Goal: Task Accomplishment & Management: Manage account settings

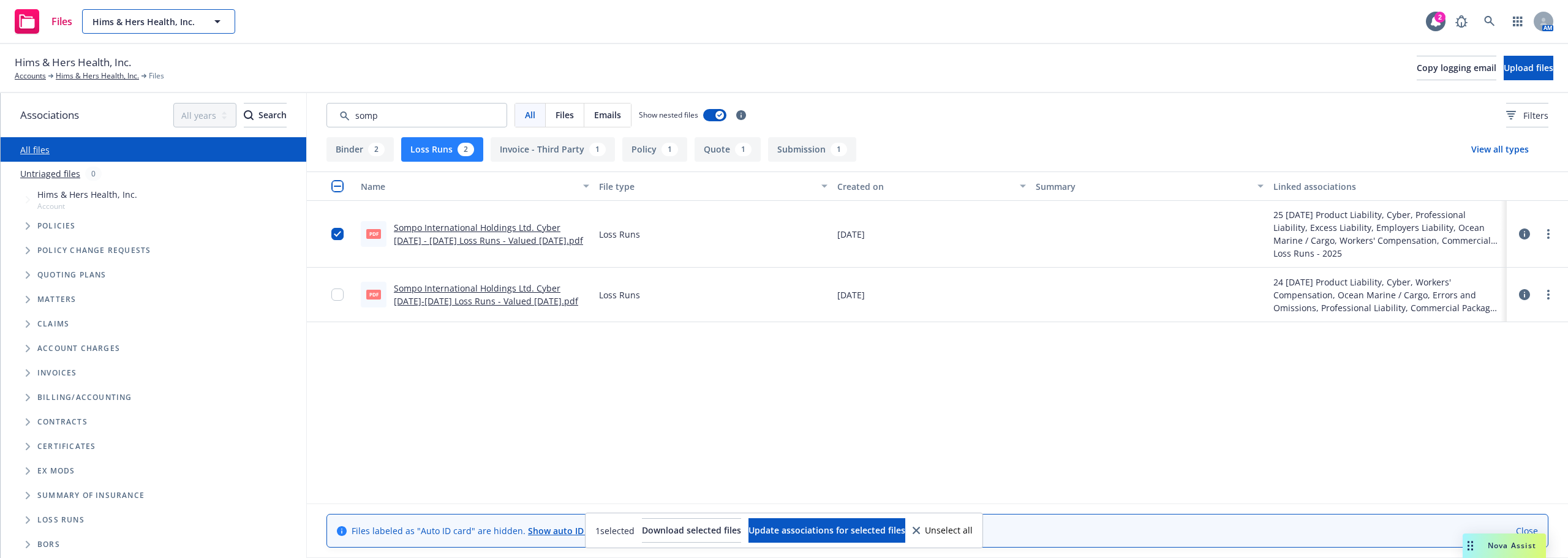
click at [190, 28] on button "Hims & Hers Health, Inc." at bounding box center [158, 22] width 153 height 25
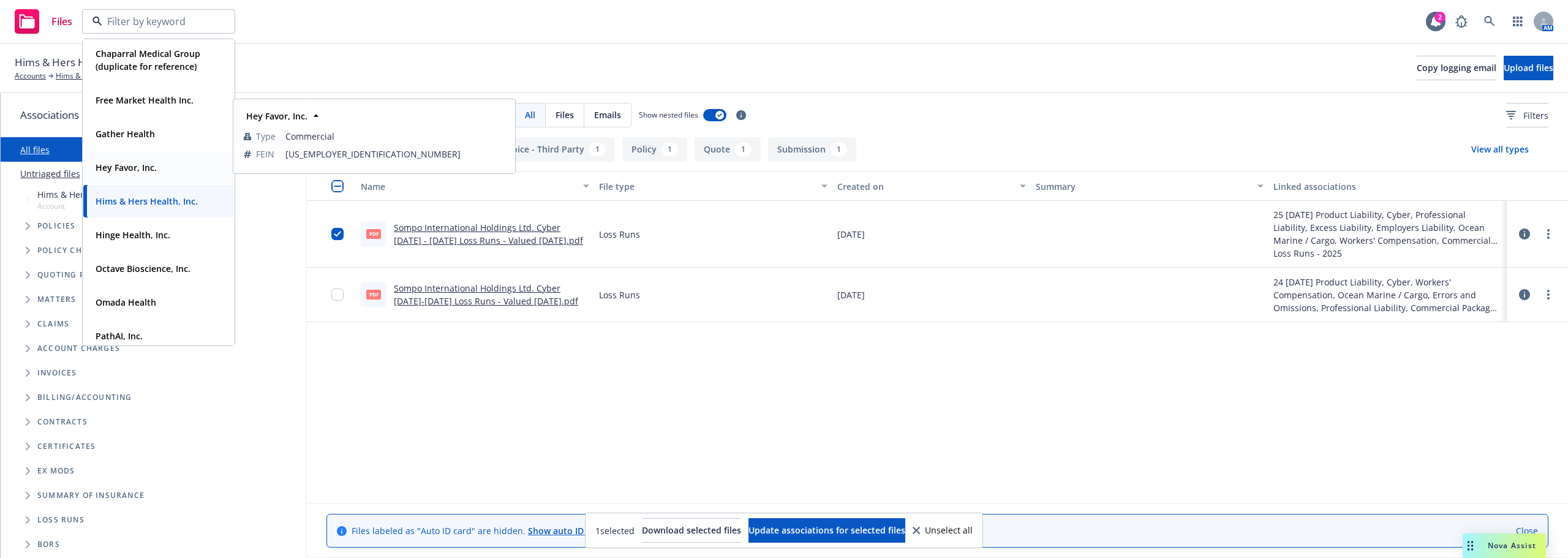
scroll to position [245, 0]
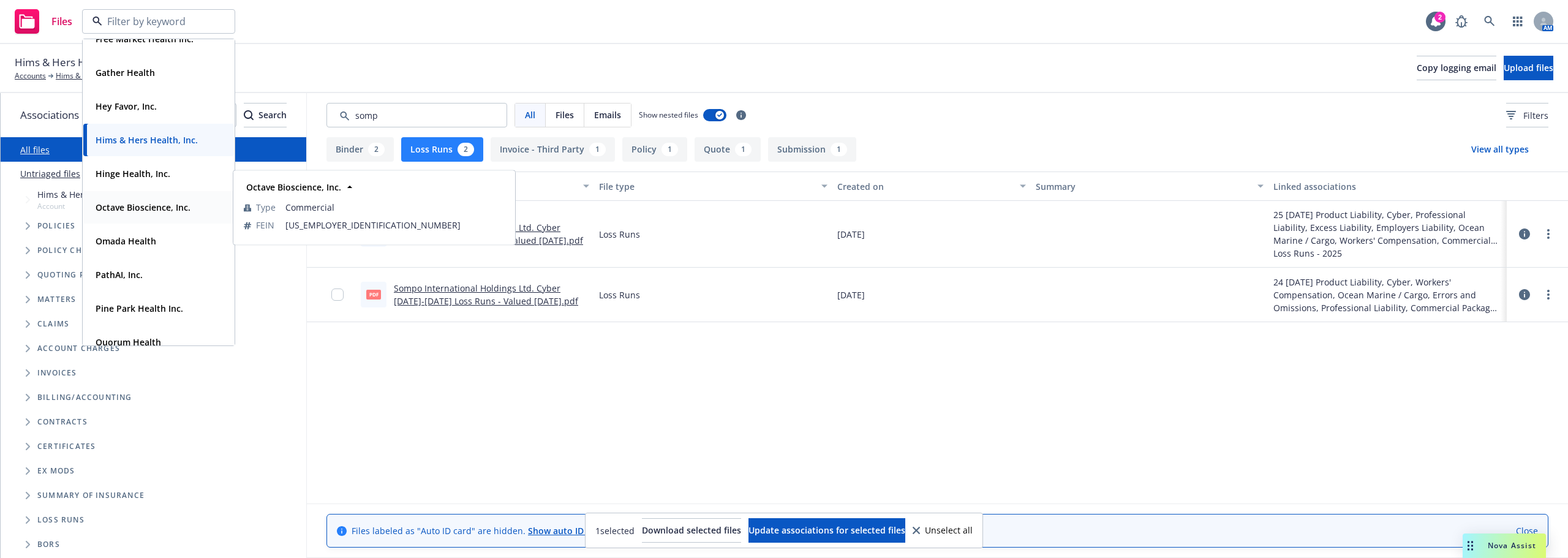
click at [155, 212] on strong "Octave Bioscience, Inc." at bounding box center [143, 207] width 95 height 12
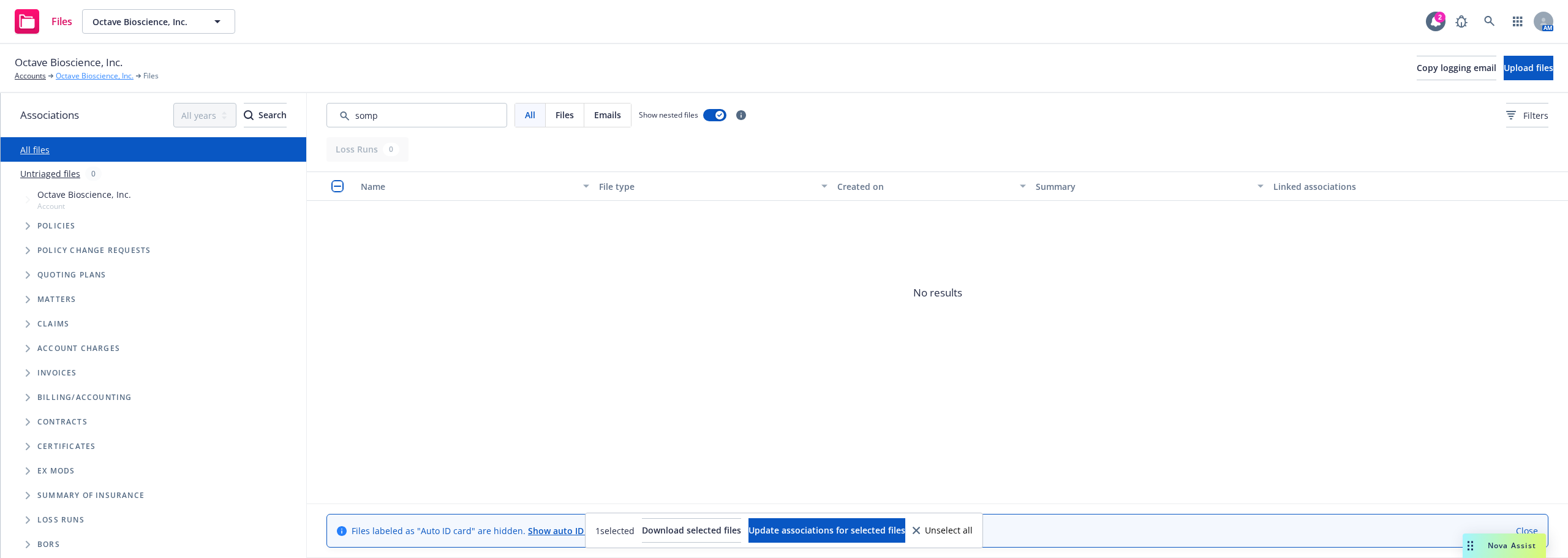
click at [113, 76] on link "Octave Bioscience, Inc." at bounding box center [94, 76] width 78 height 11
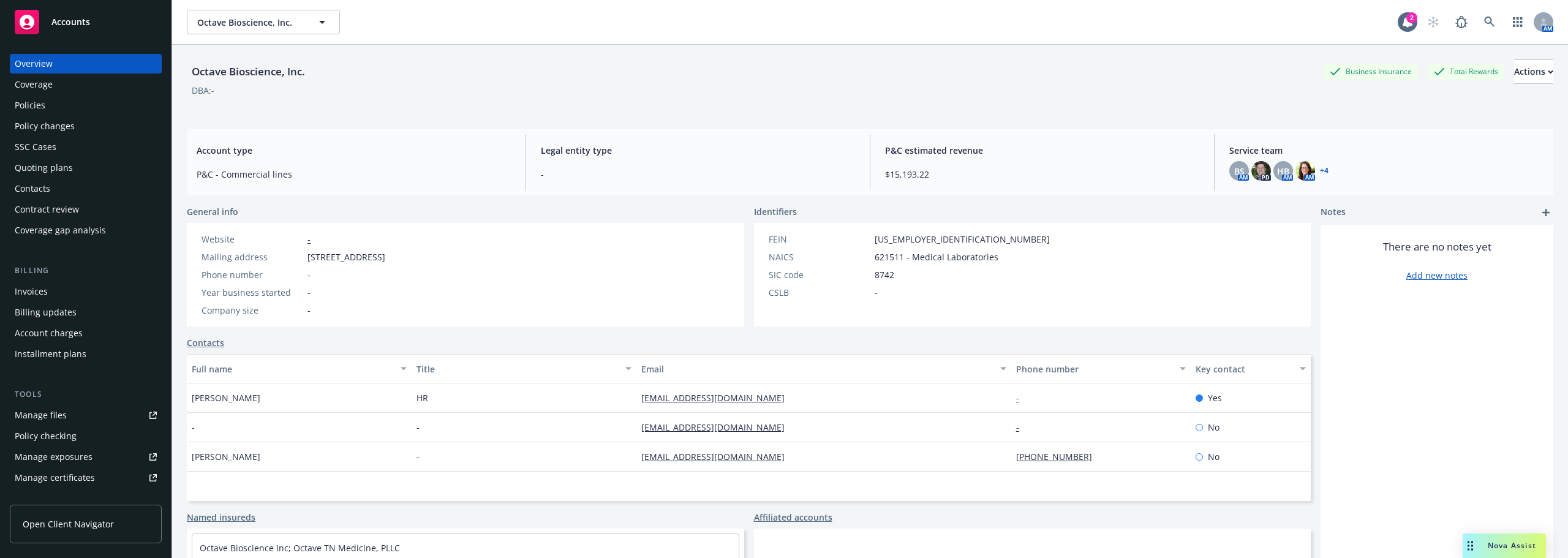
click at [26, 111] on div "Policies" at bounding box center [30, 105] width 31 height 19
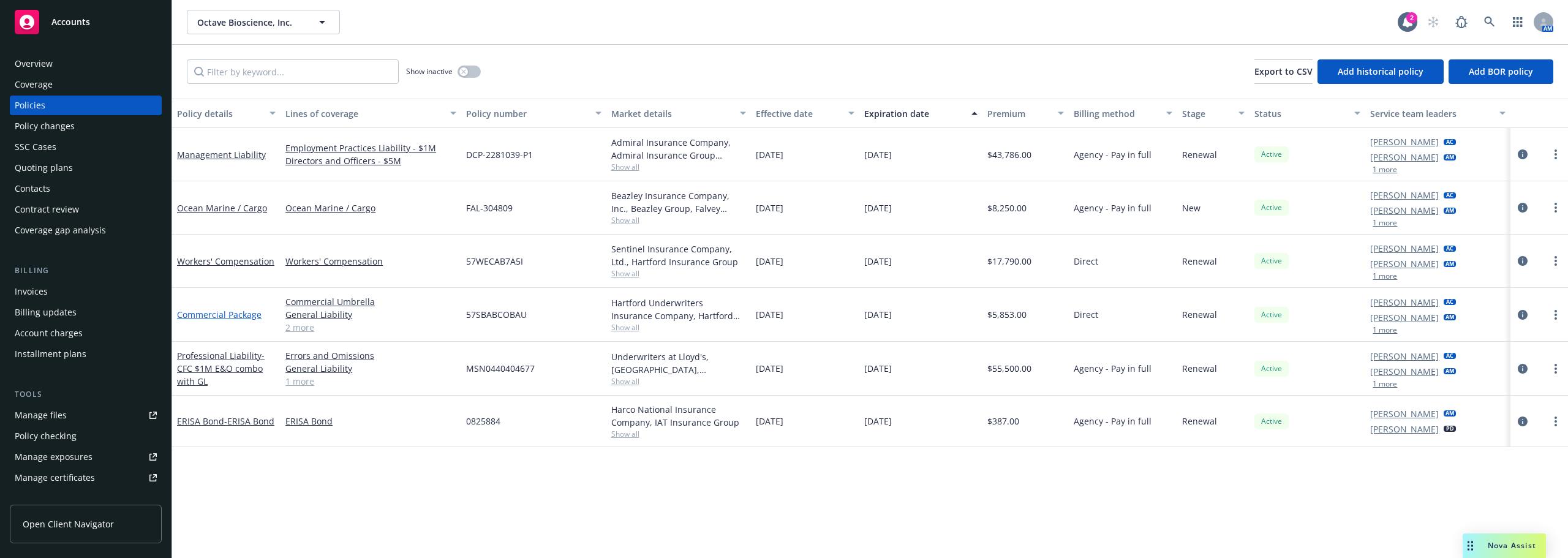
click at [225, 311] on link "Commercial Package" at bounding box center [219, 314] width 84 height 12
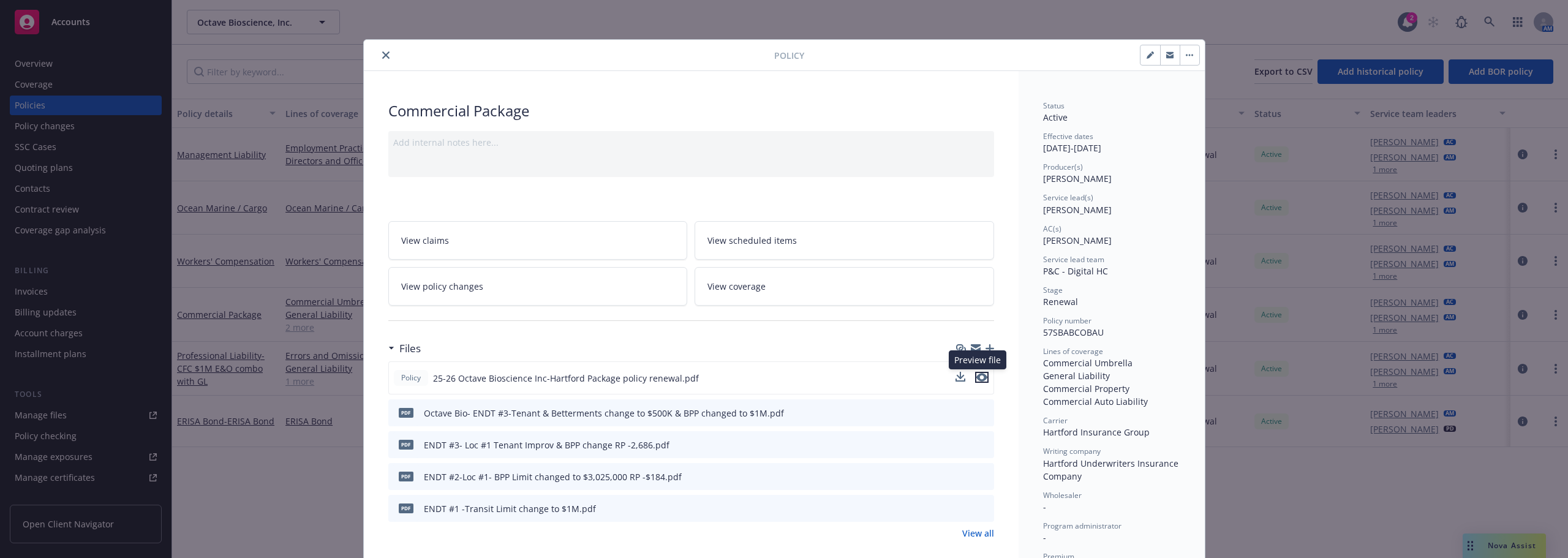
click at [983, 376] on button "preview file" at bounding box center [981, 377] width 13 height 11
click at [382, 53] on icon "close" at bounding box center [386, 56] width 8 height 8
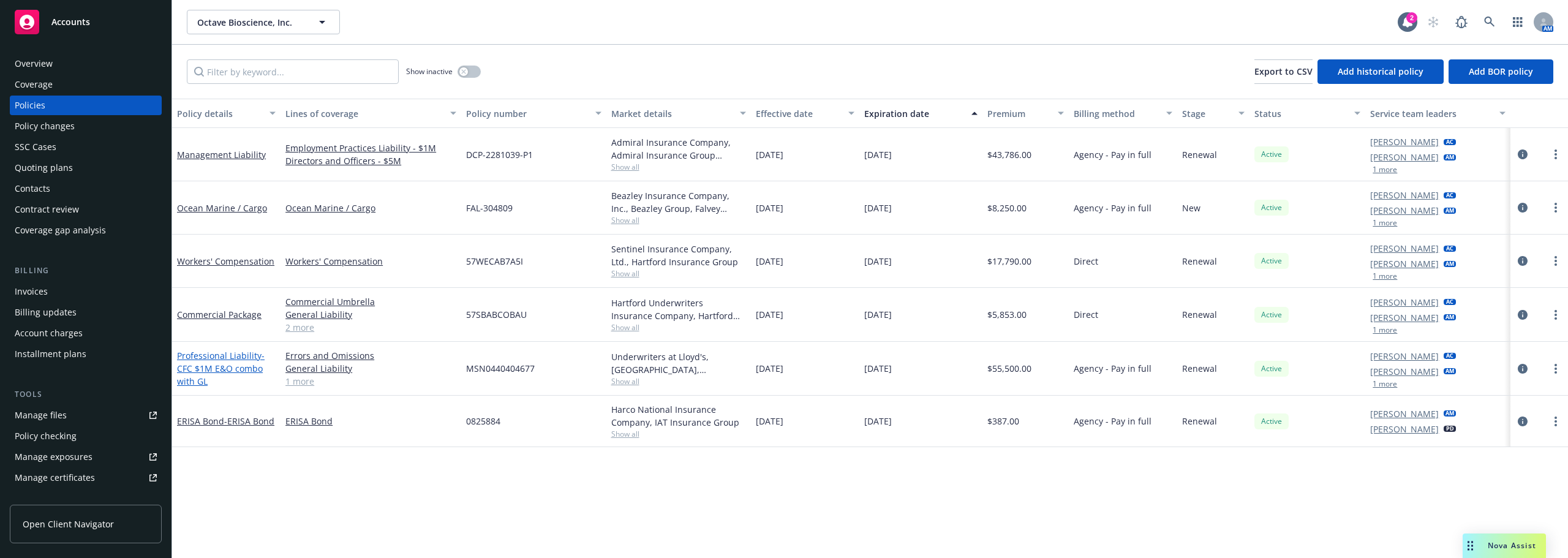
click at [215, 363] on span "- CFC $1M E&O combo with GL" at bounding box center [220, 368] width 87 height 37
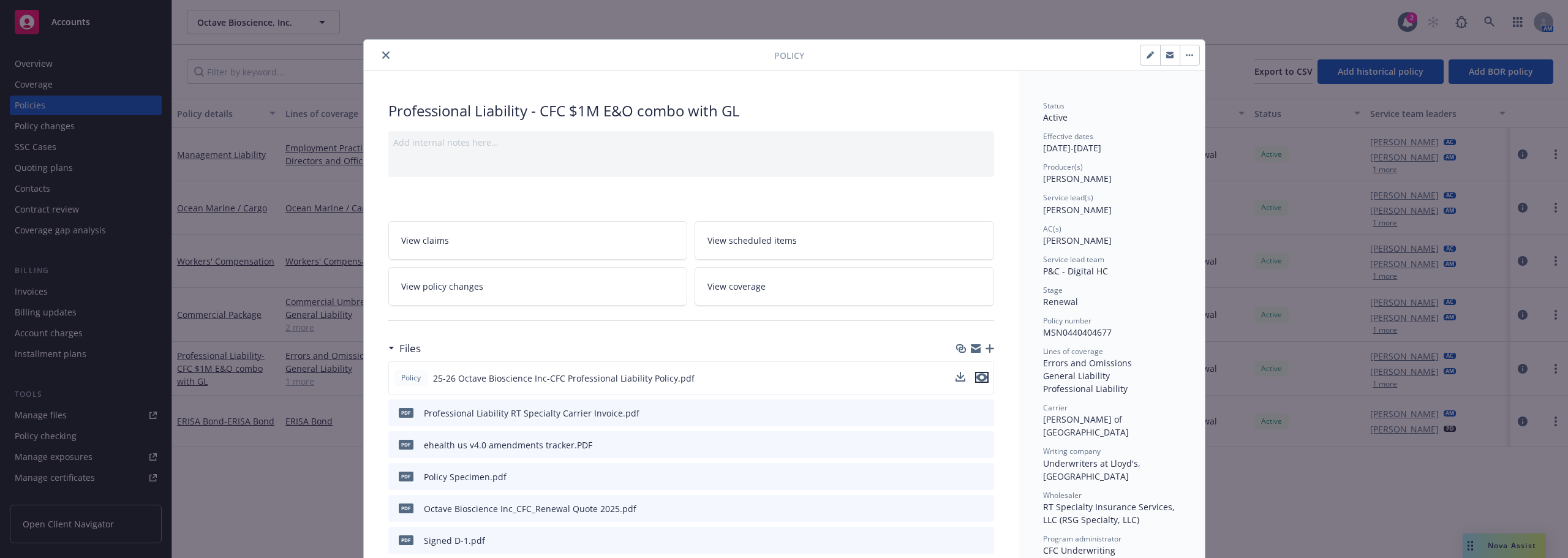
click at [978, 378] on icon "preview file" at bounding box center [981, 377] width 11 height 9
click at [370, 57] on div at bounding box center [571, 55] width 406 height 15
click at [382, 57] on icon "close" at bounding box center [386, 56] width 8 height 8
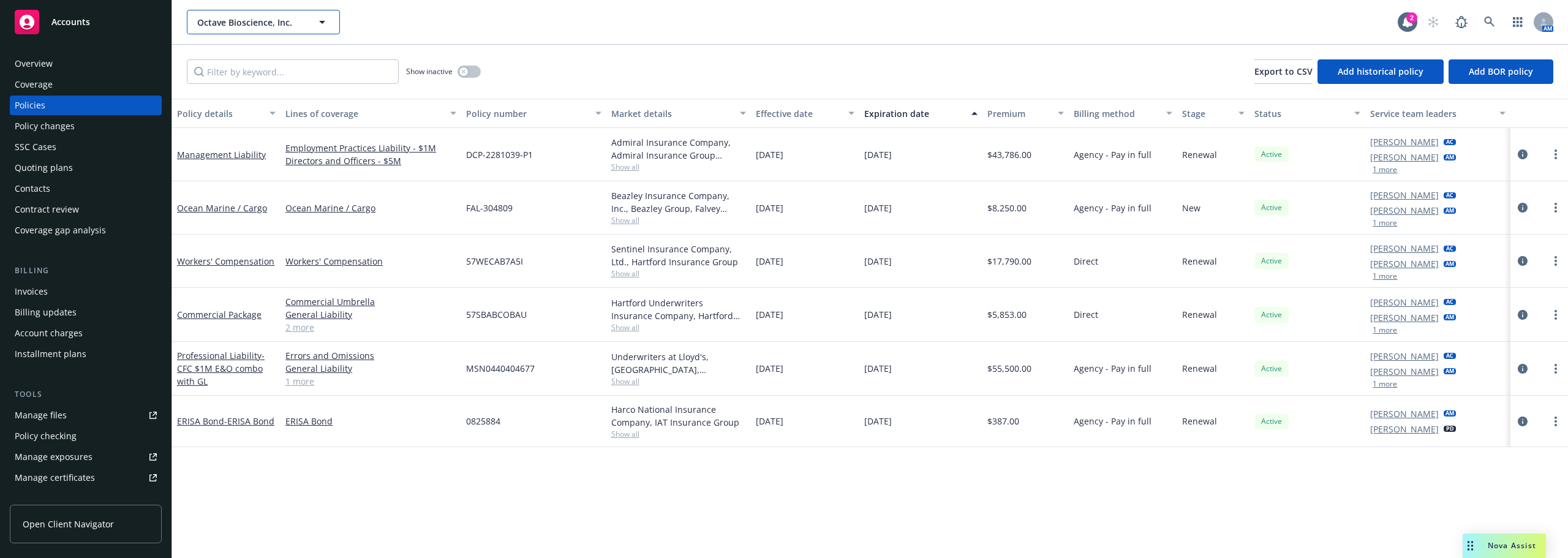
click at [303, 27] on button "Octave Bioscience, Inc." at bounding box center [264, 22] width 153 height 25
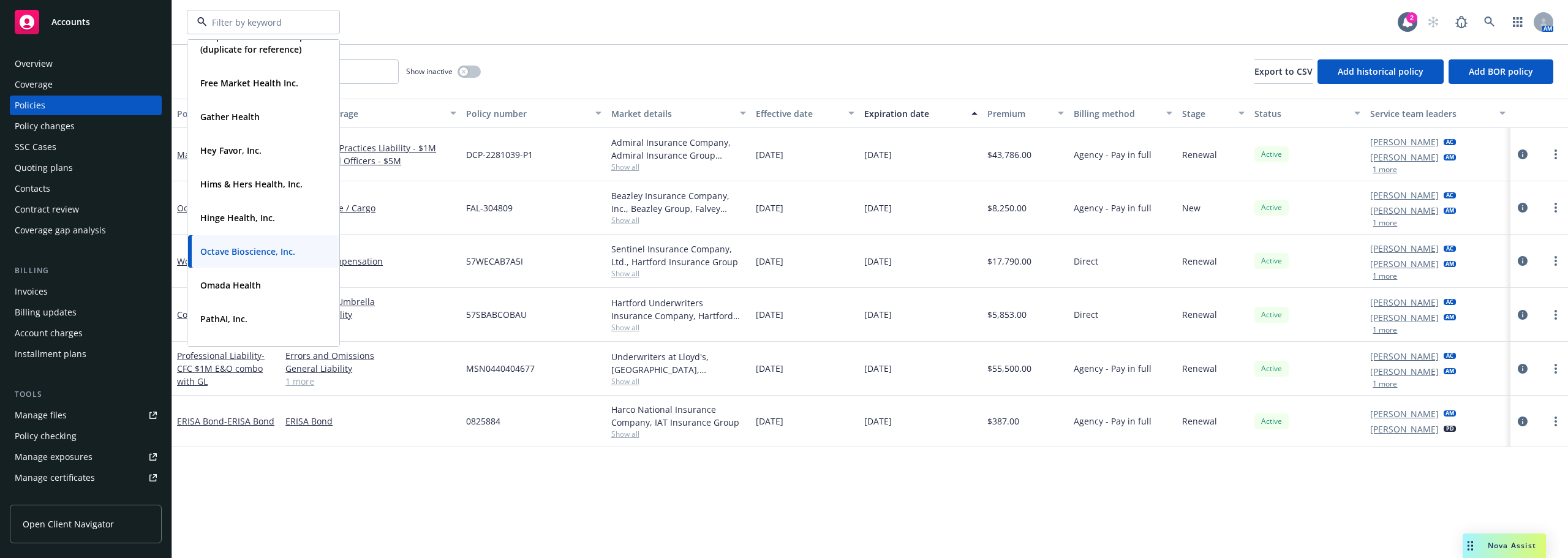
scroll to position [245, 0]
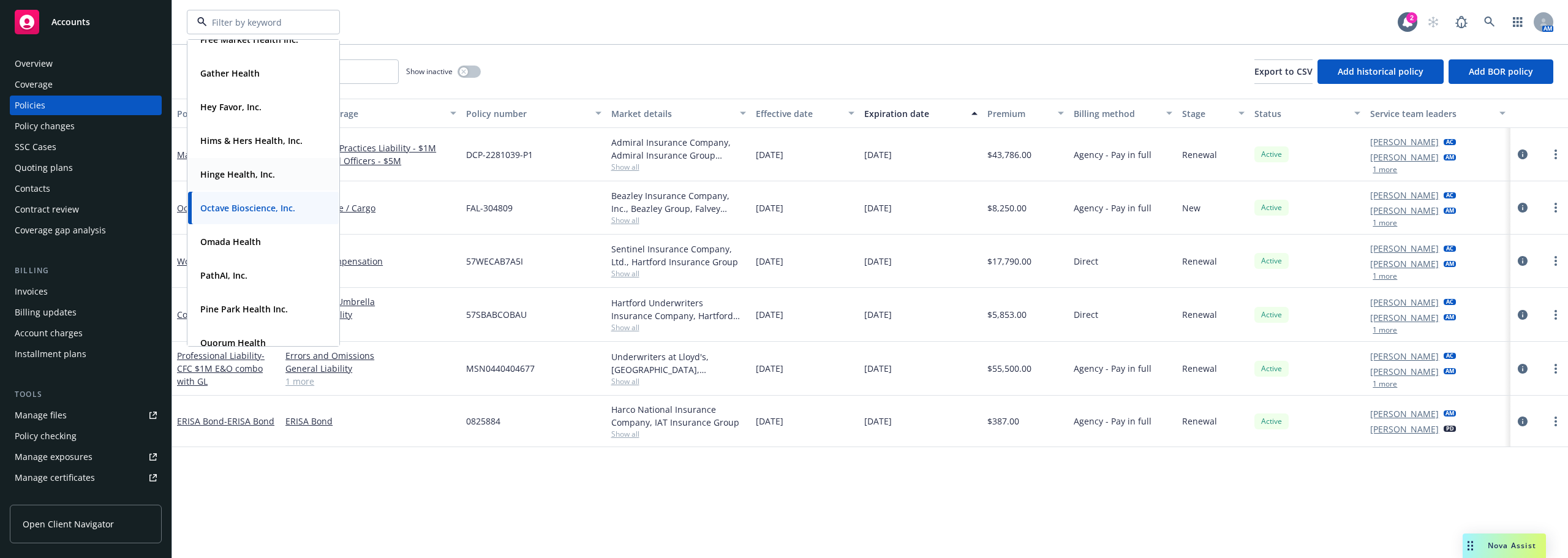
click at [241, 179] on strong "Hinge Health, Inc." at bounding box center [237, 174] width 75 height 12
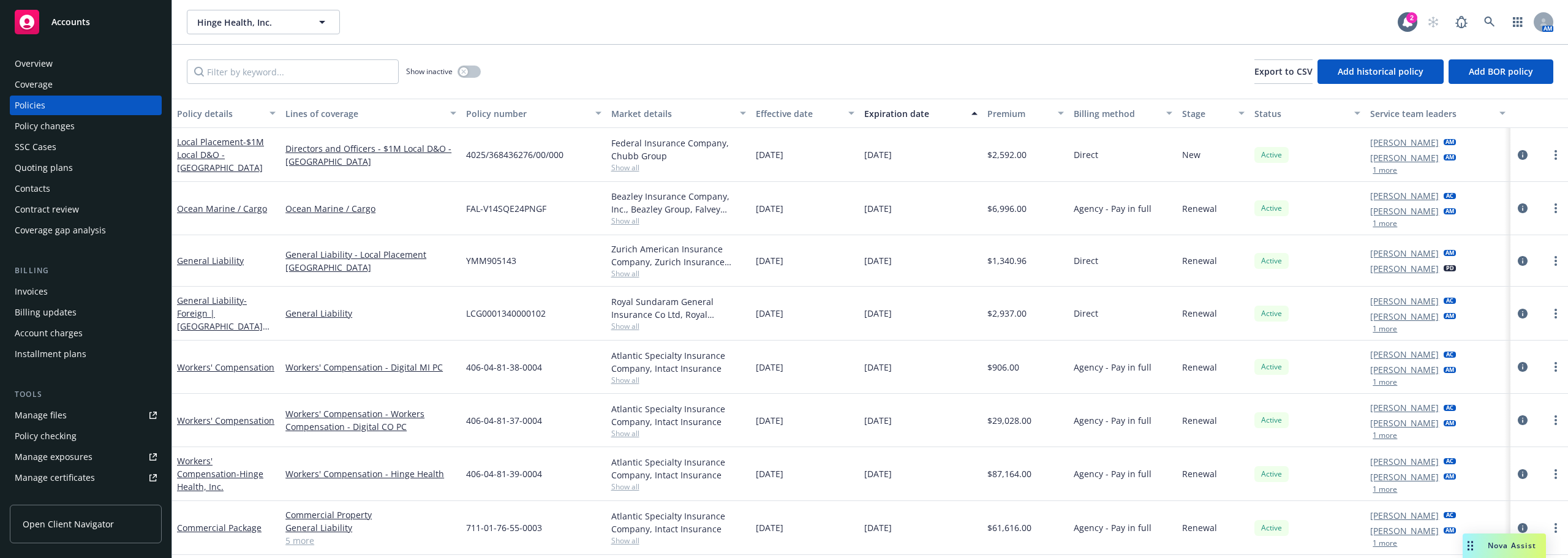
click at [46, 170] on div "Quoting plans" at bounding box center [43, 167] width 58 height 19
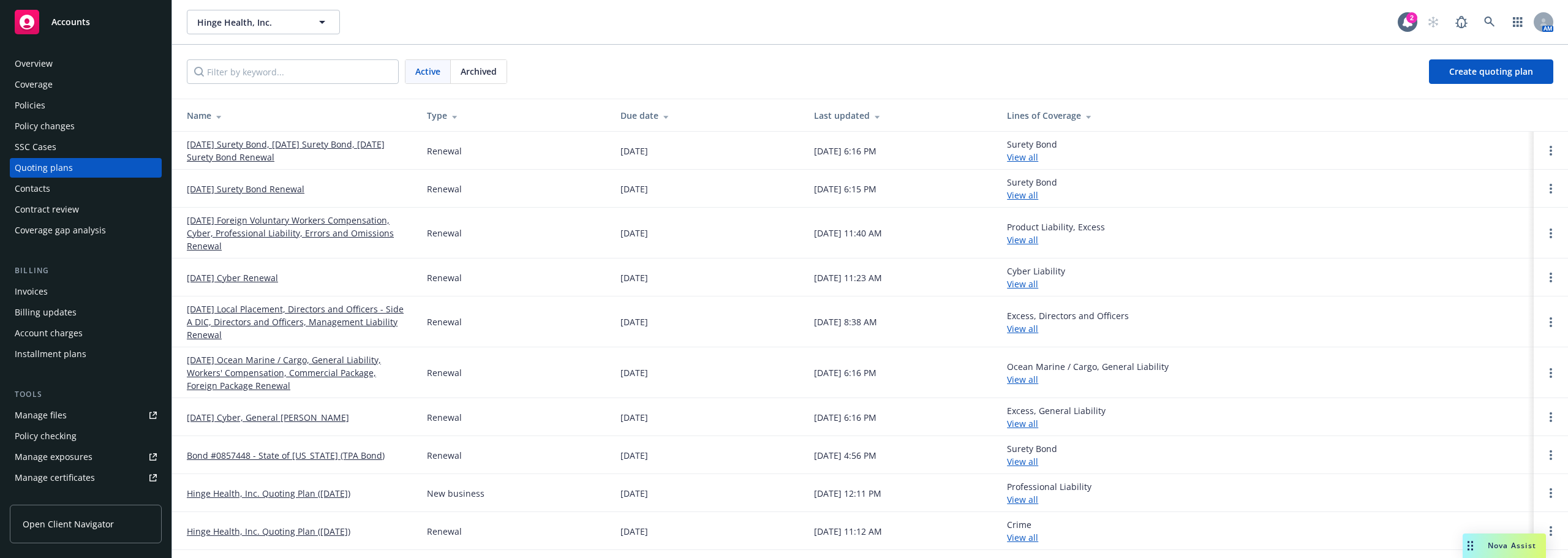
click at [310, 229] on link "[DATE] Foreign Voluntary Workers Compensation, Cyber, Professional Liability, E…" at bounding box center [297, 233] width 220 height 39
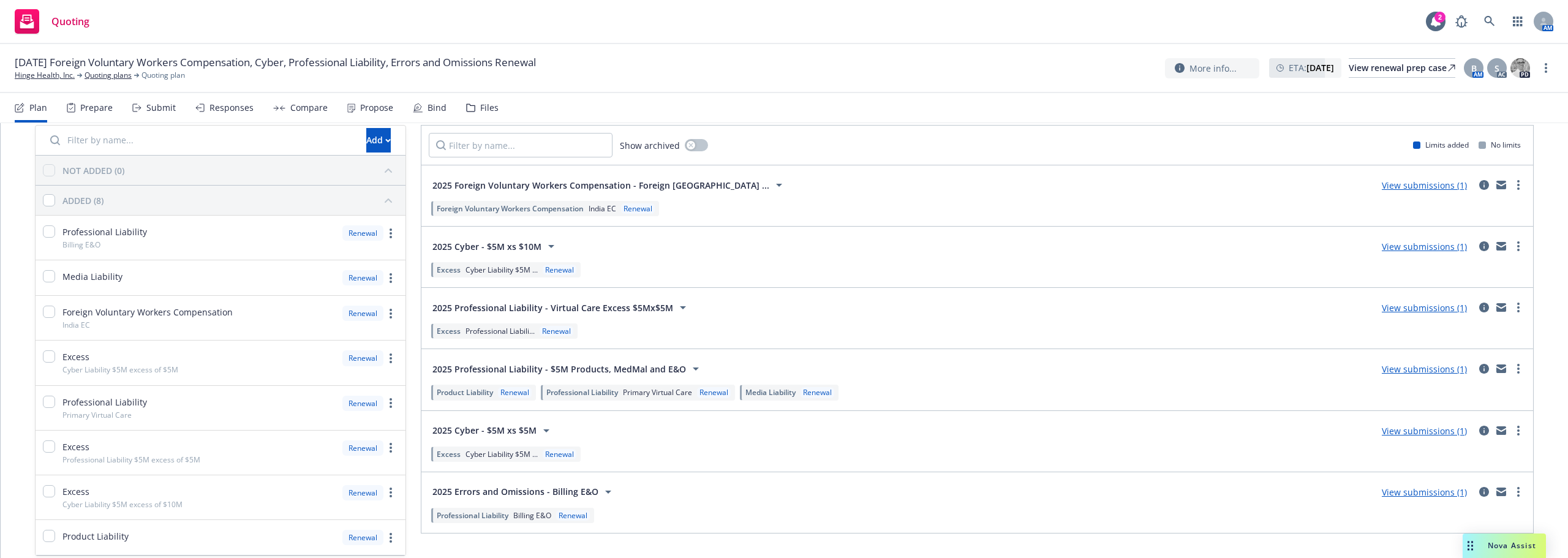
scroll to position [61, 0]
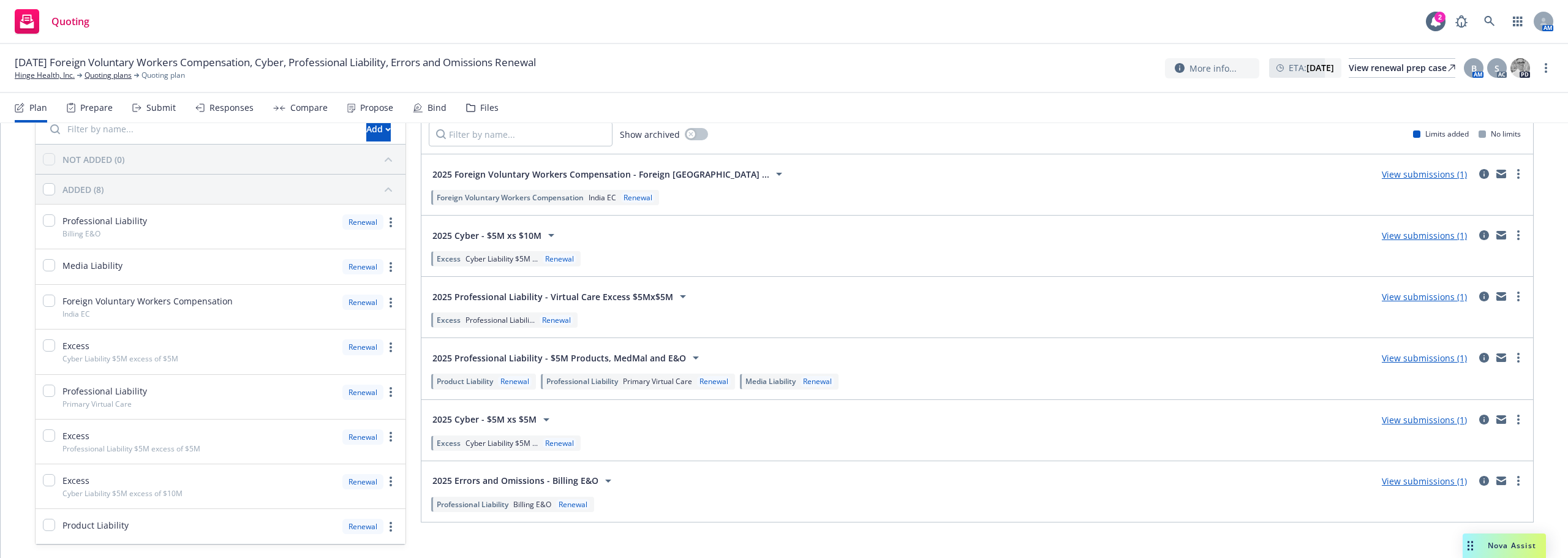
click at [1420, 358] on link "View submissions (1)" at bounding box center [1424, 358] width 85 height 12
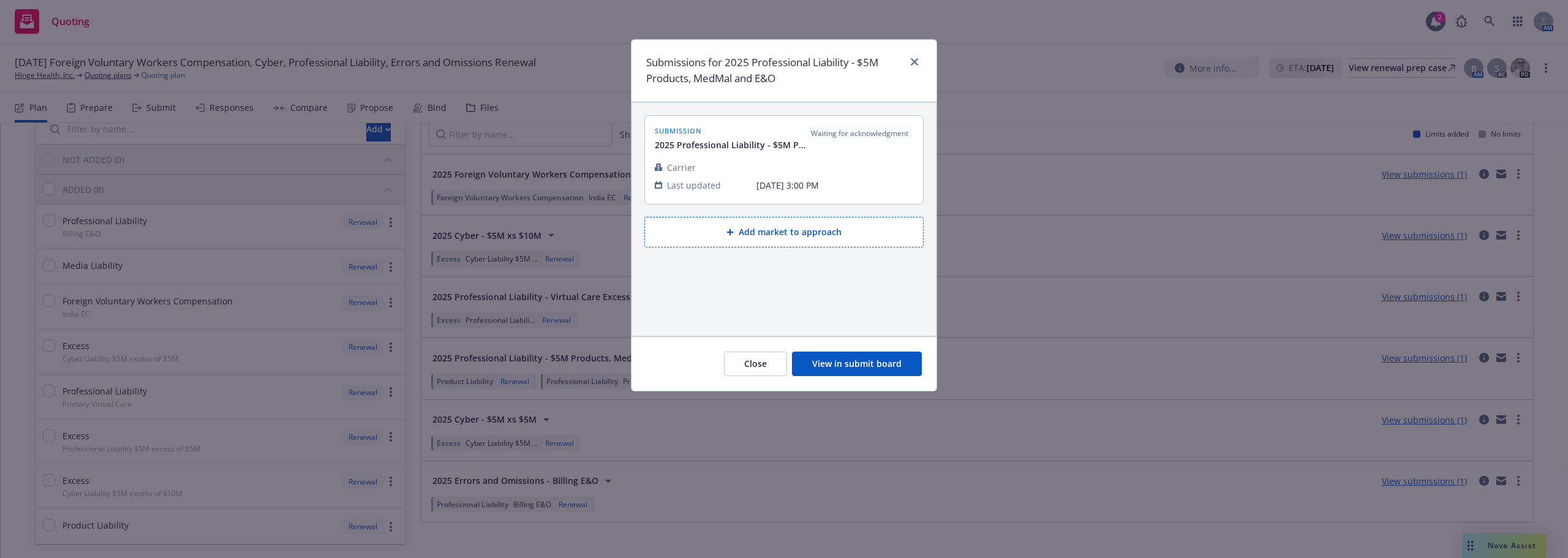
click at [857, 362] on button "View in submit board" at bounding box center [857, 364] width 130 height 25
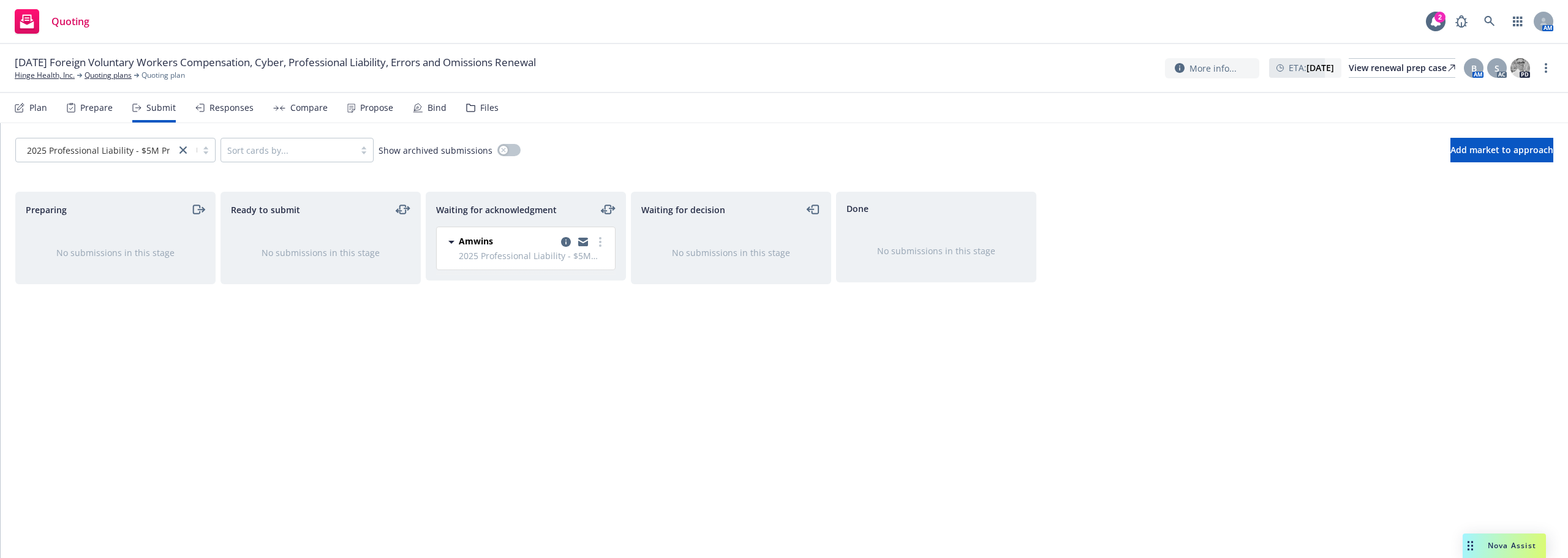
click at [20, 114] on div "Plan" at bounding box center [31, 107] width 32 height 29
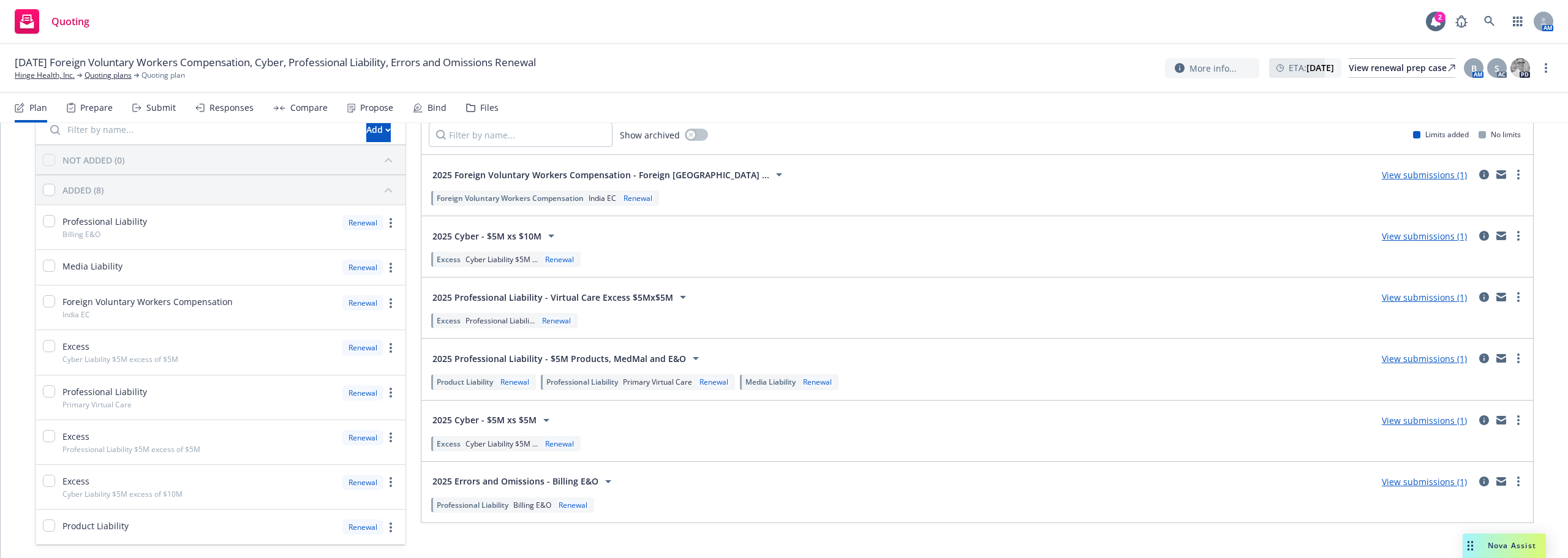
scroll to position [41, 0]
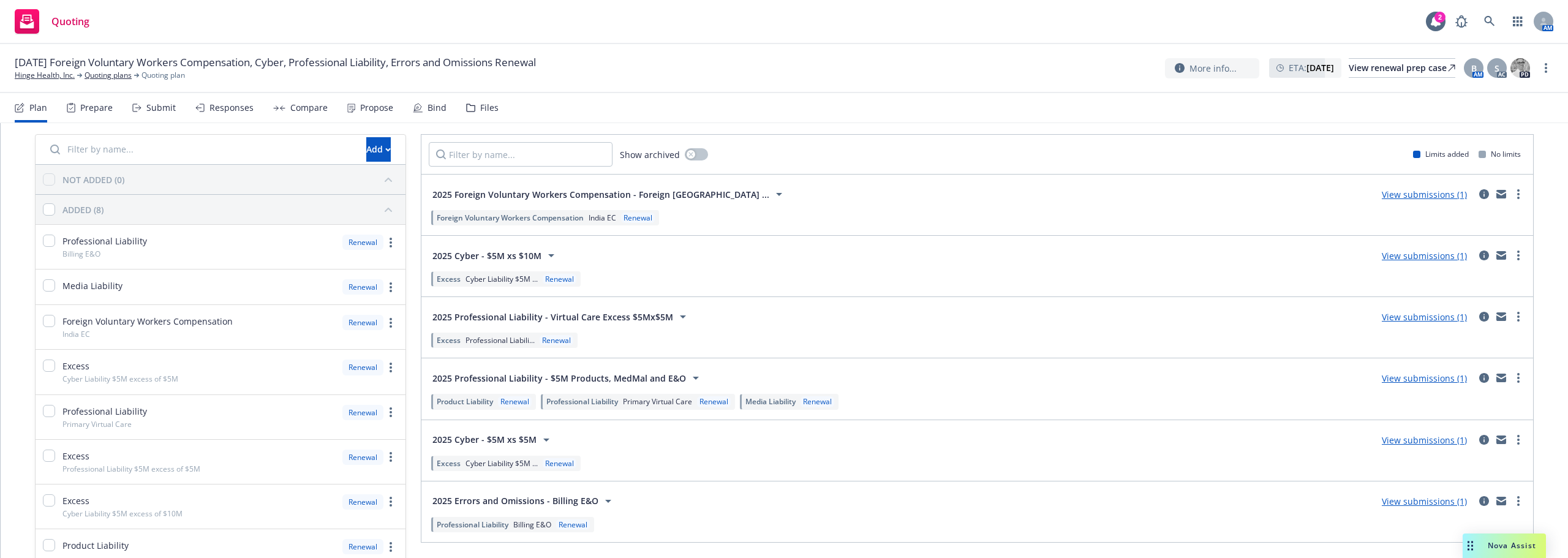
click at [1411, 502] on link "View submissions (1)" at bounding box center [1424, 501] width 85 height 12
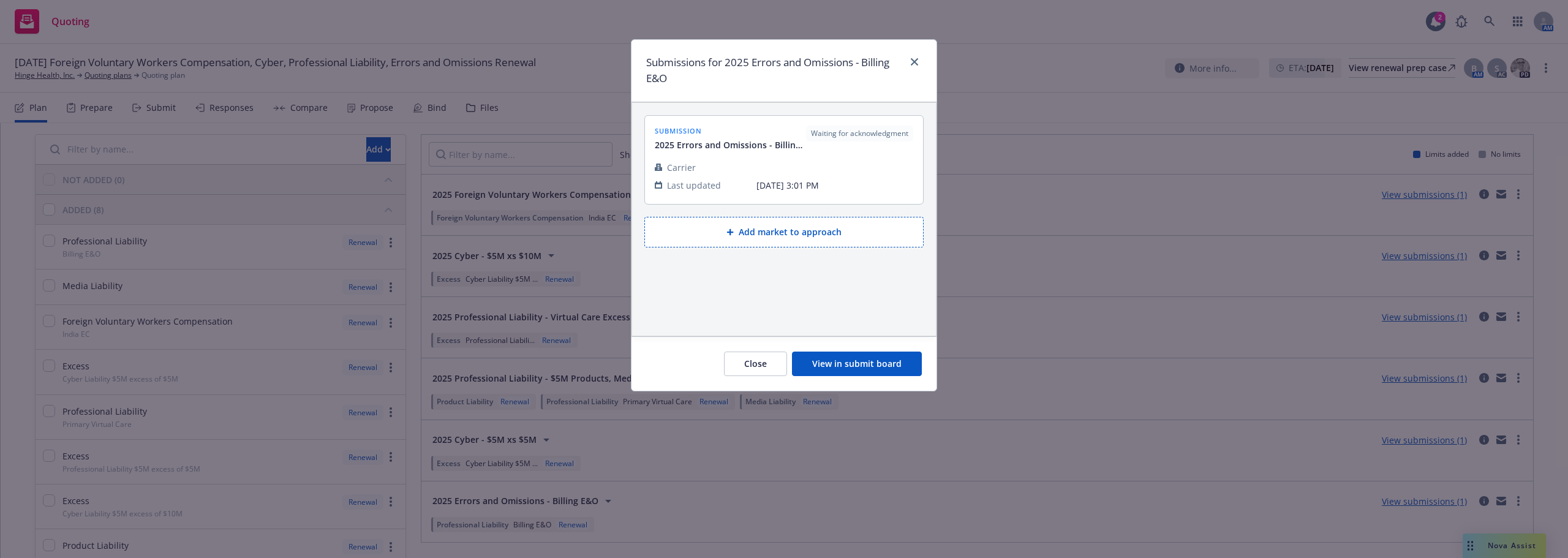
click at [842, 373] on button "View in submit board" at bounding box center [857, 364] width 130 height 25
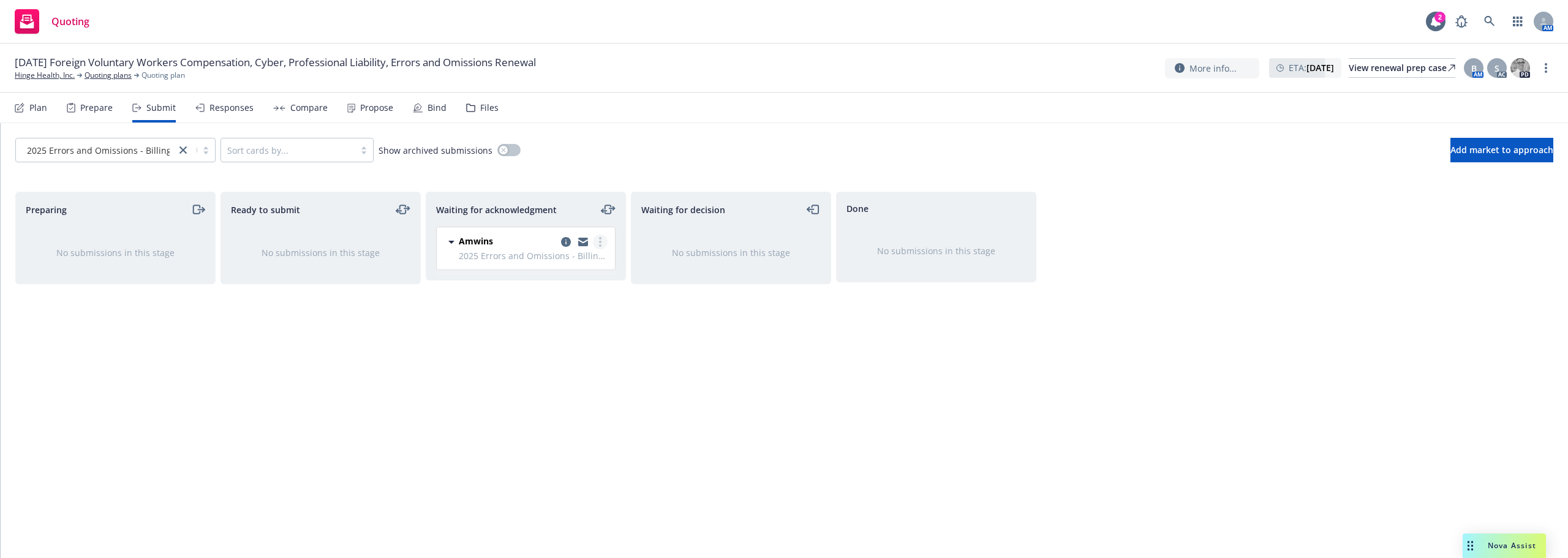
click at [600, 240] on icon "more" at bounding box center [600, 242] width 2 height 10
click at [525, 335] on span "Add accepted decision" at bounding box center [546, 340] width 122 height 12
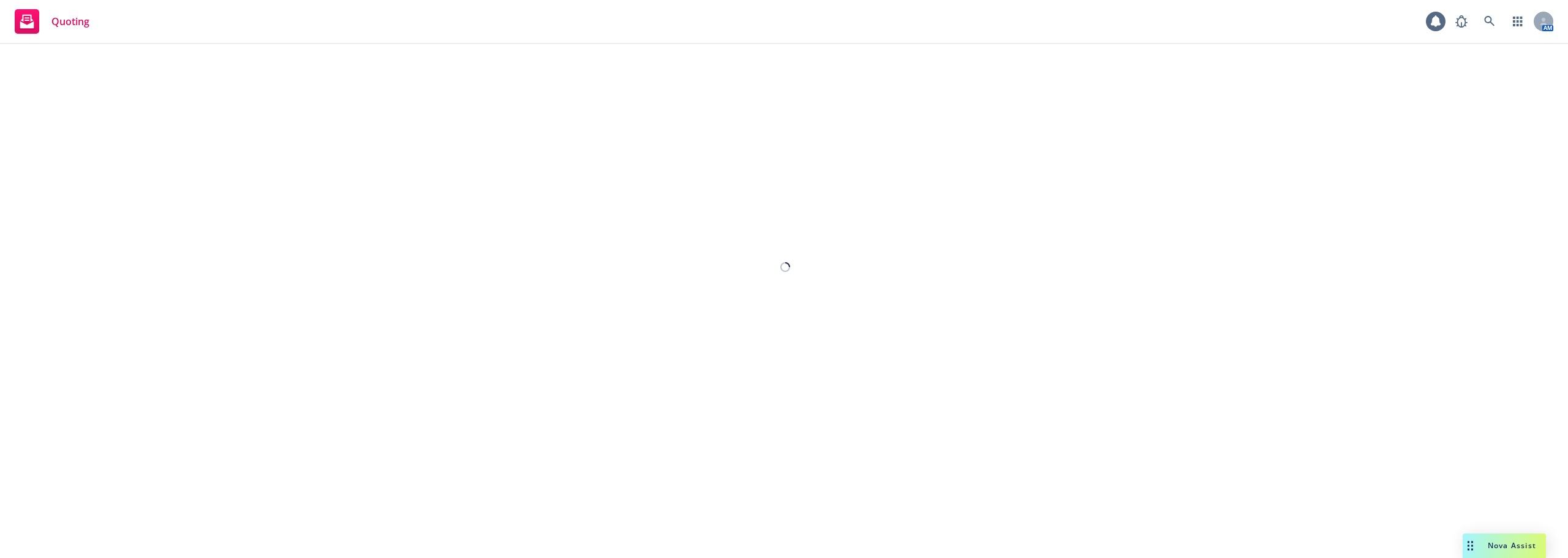
select select "12"
